Goal: Find specific fact: Find specific fact

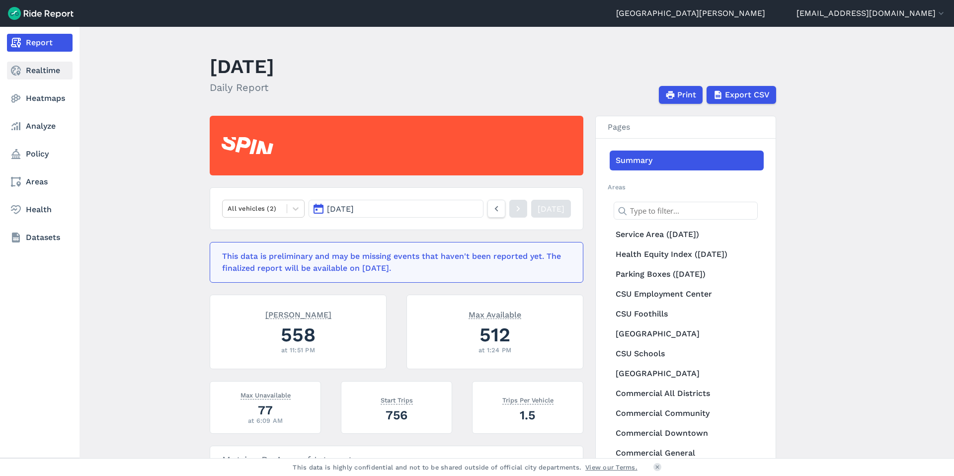
click at [33, 74] on link "Realtime" at bounding box center [40, 71] width 66 height 18
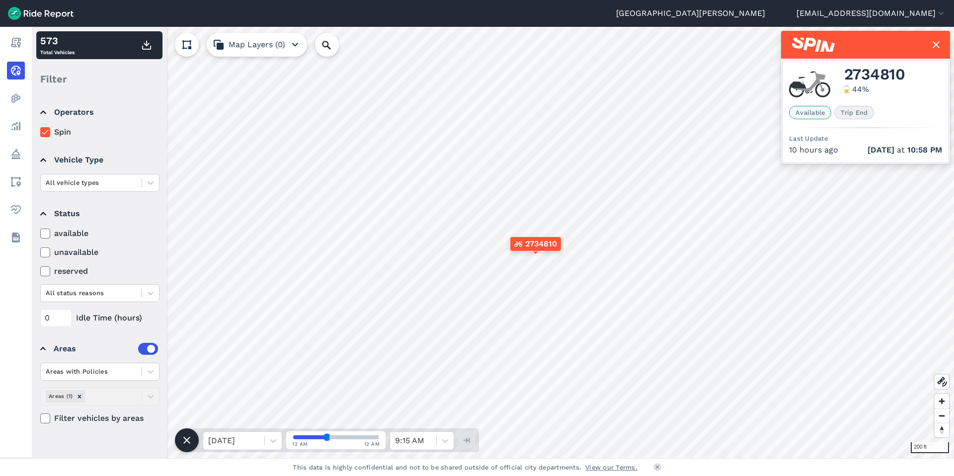
click at [856, 72] on span "2734810" at bounding box center [874, 75] width 61 height 12
copy span "2734810"
click at [893, 69] on span "3658806" at bounding box center [876, 75] width 65 height 12
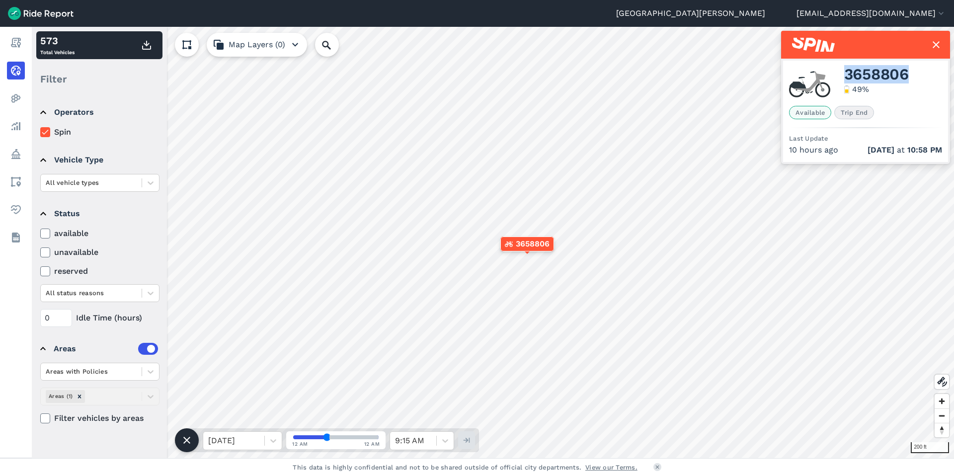
copy span "3658806"
